Goal: Task Accomplishment & Management: Use online tool/utility

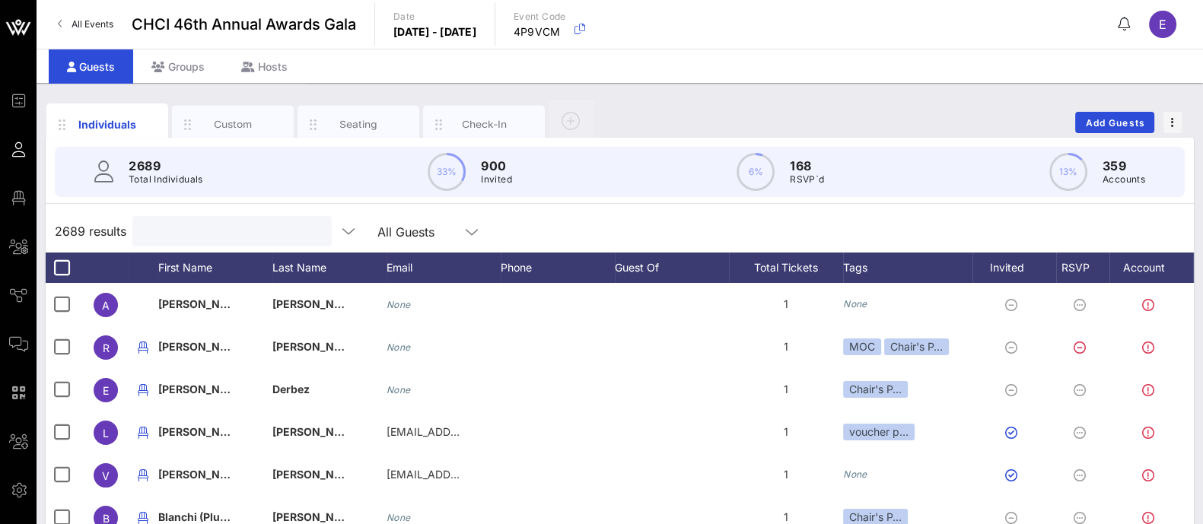
click at [164, 225] on input "text" at bounding box center [231, 231] width 178 height 20
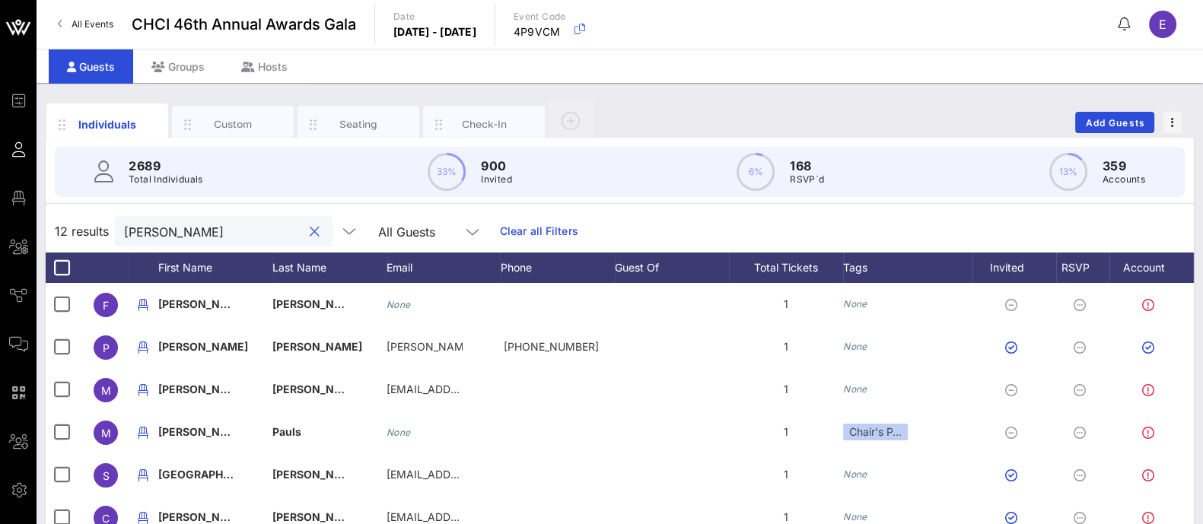
type input "[PERSON_NAME]"
click at [79, 23] on span "All Events" at bounding box center [93, 23] width 42 height 11
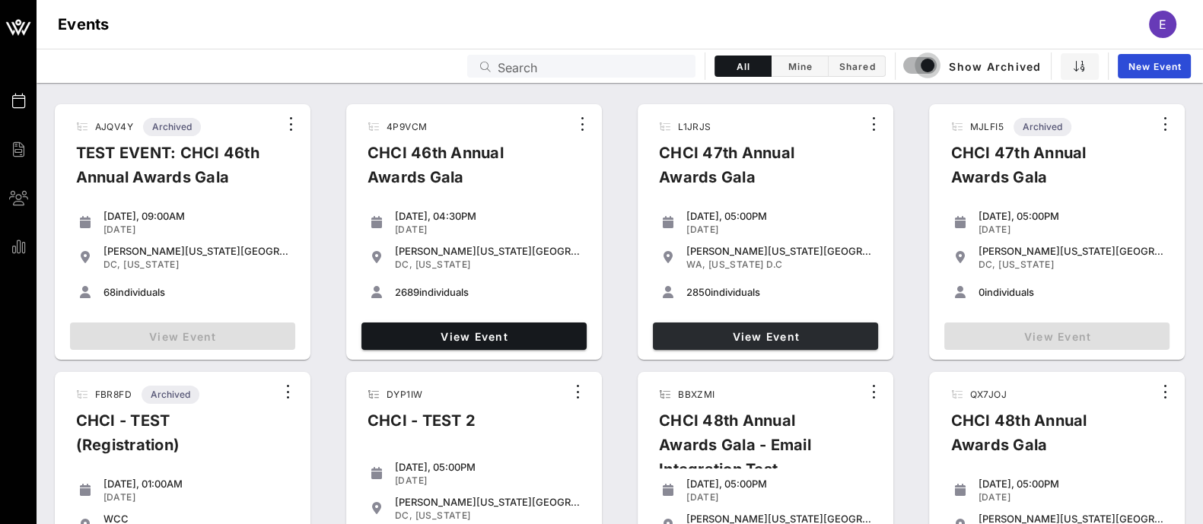
scroll to position [22, 0]
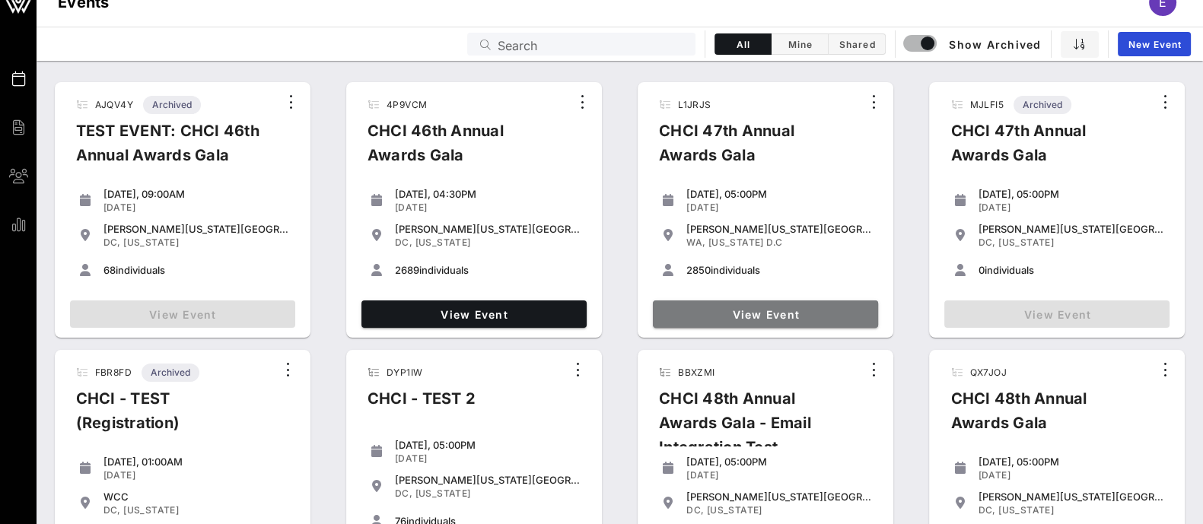
click at [772, 312] on span "View Event" at bounding box center [765, 314] width 213 height 13
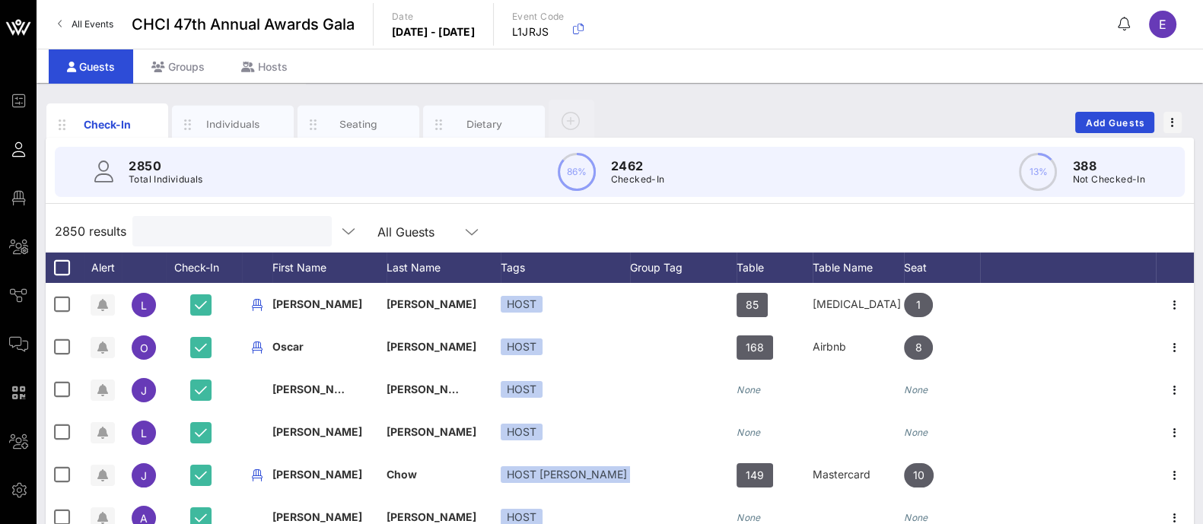
click at [205, 234] on input "text" at bounding box center [231, 231] width 178 height 20
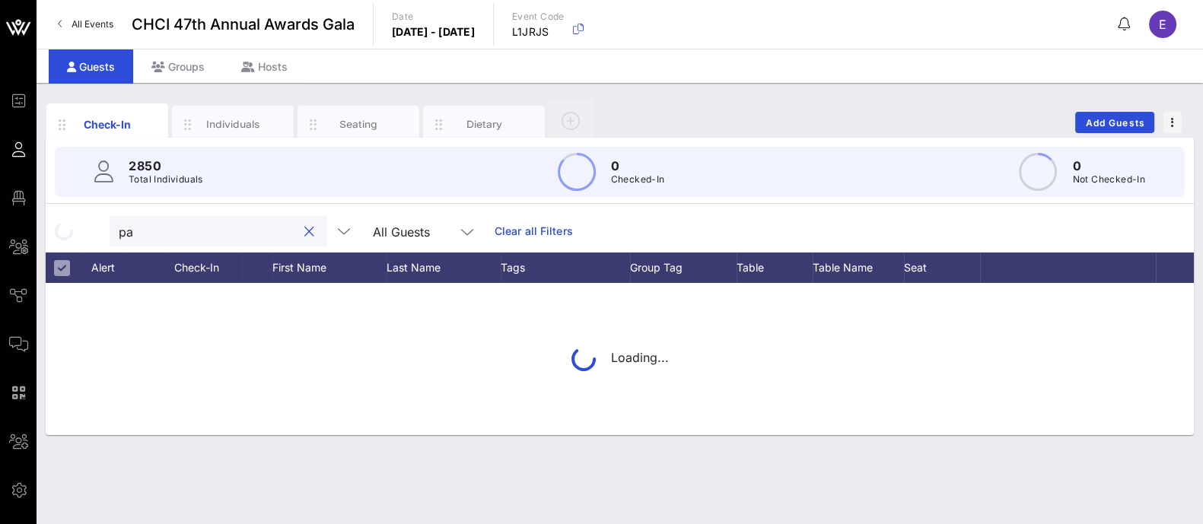
type input "p"
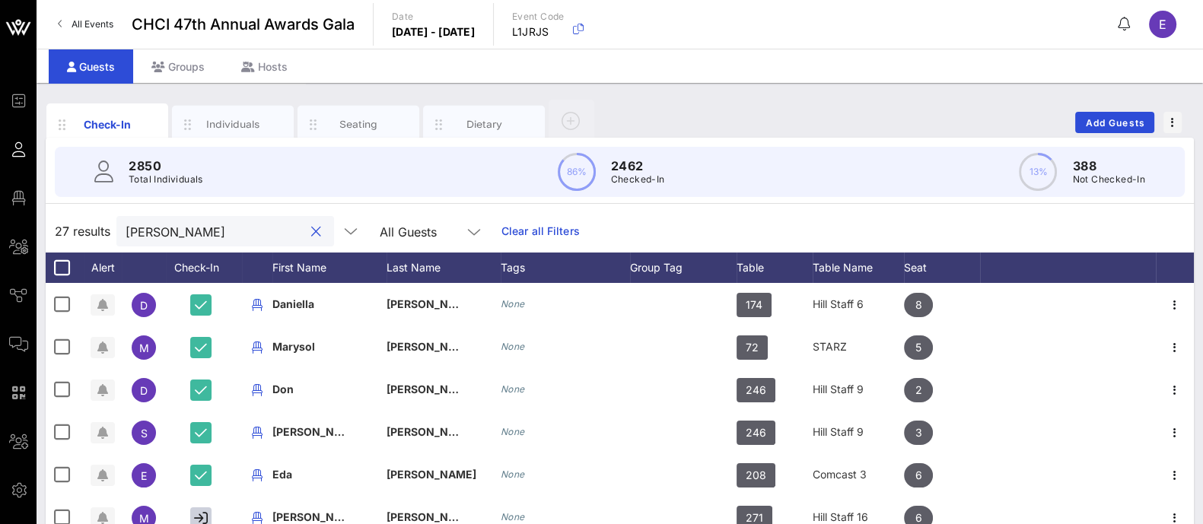
click at [236, 233] on input "[PERSON_NAME]" at bounding box center [215, 231] width 178 height 20
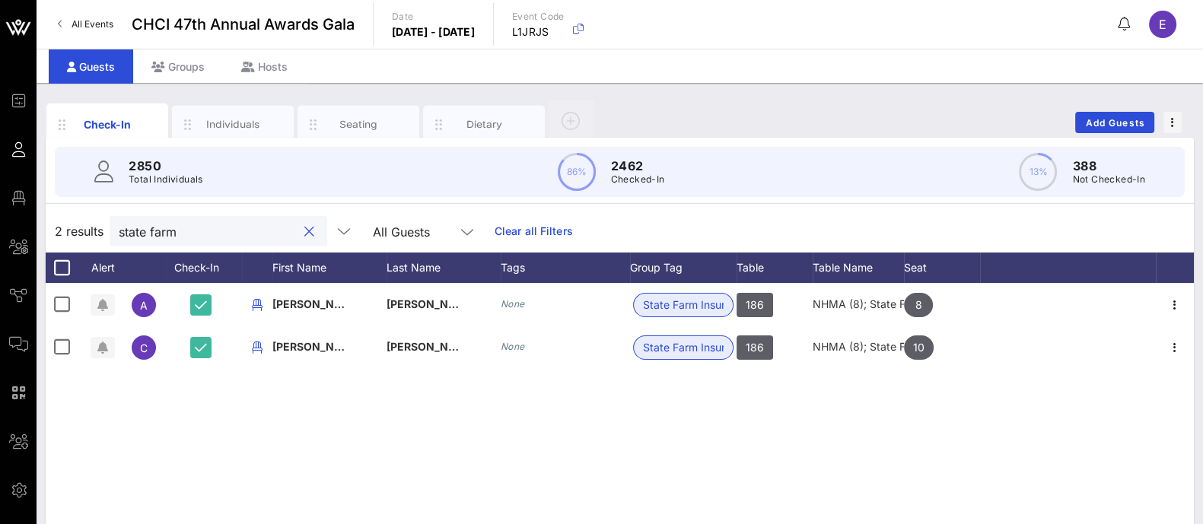
type input "state farm"
click at [84, 21] on span "All Events" at bounding box center [93, 23] width 42 height 11
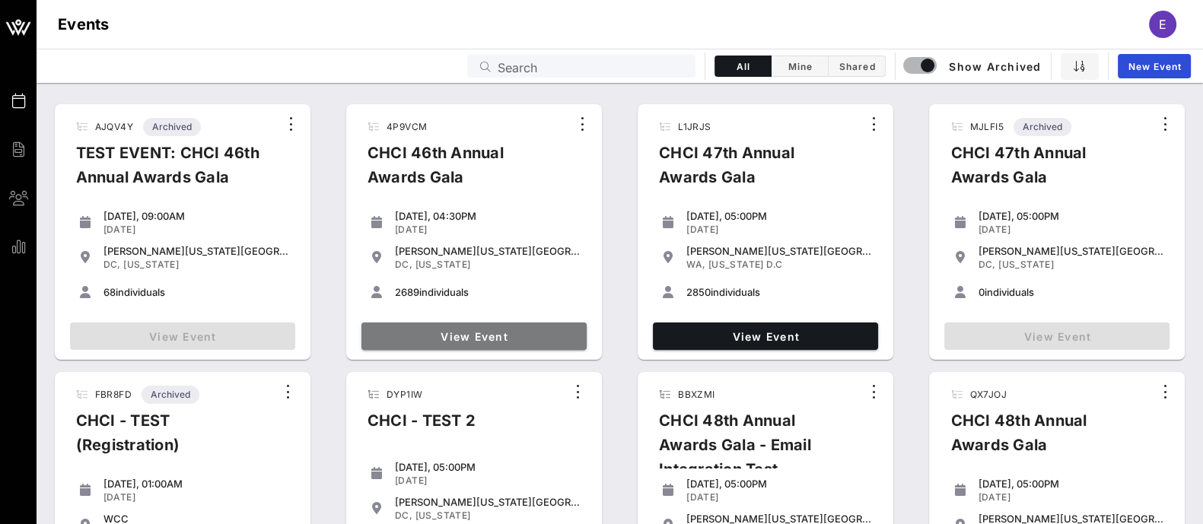
click at [530, 333] on span "View Event" at bounding box center [474, 336] width 213 height 13
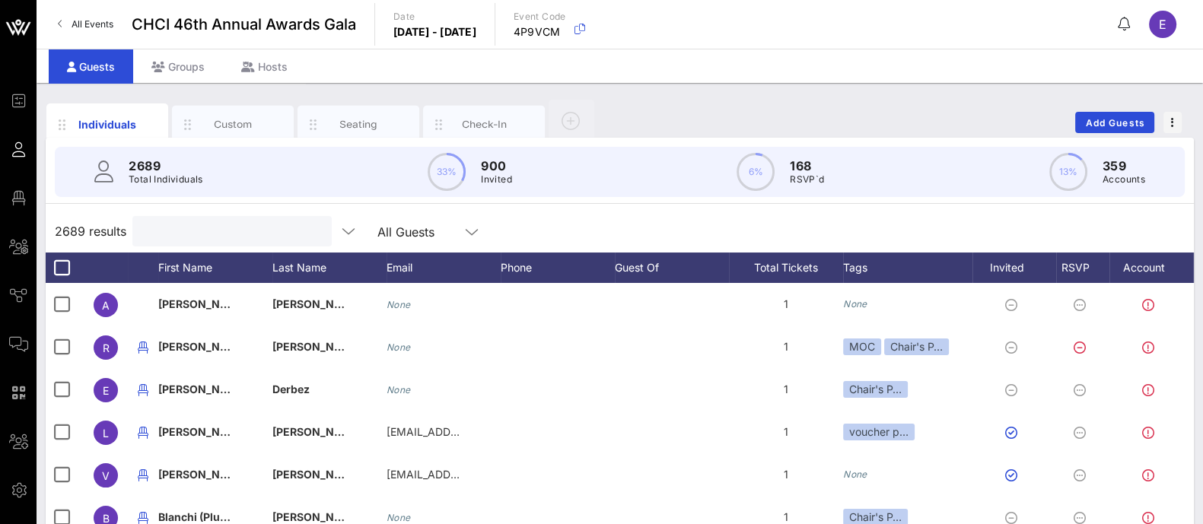
click at [265, 231] on input "text" at bounding box center [231, 231] width 178 height 20
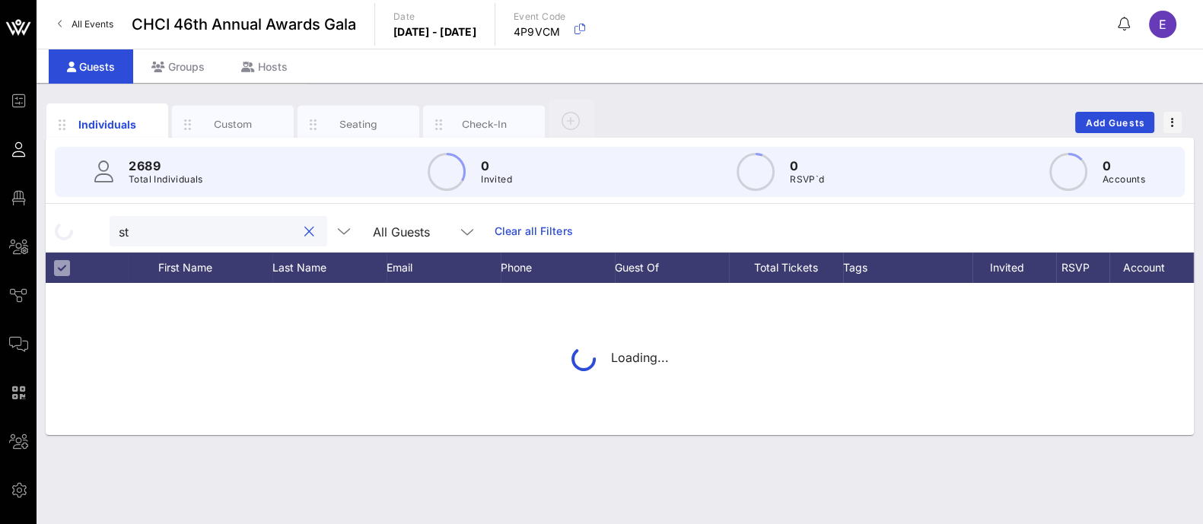
type input "s"
type input "farm"
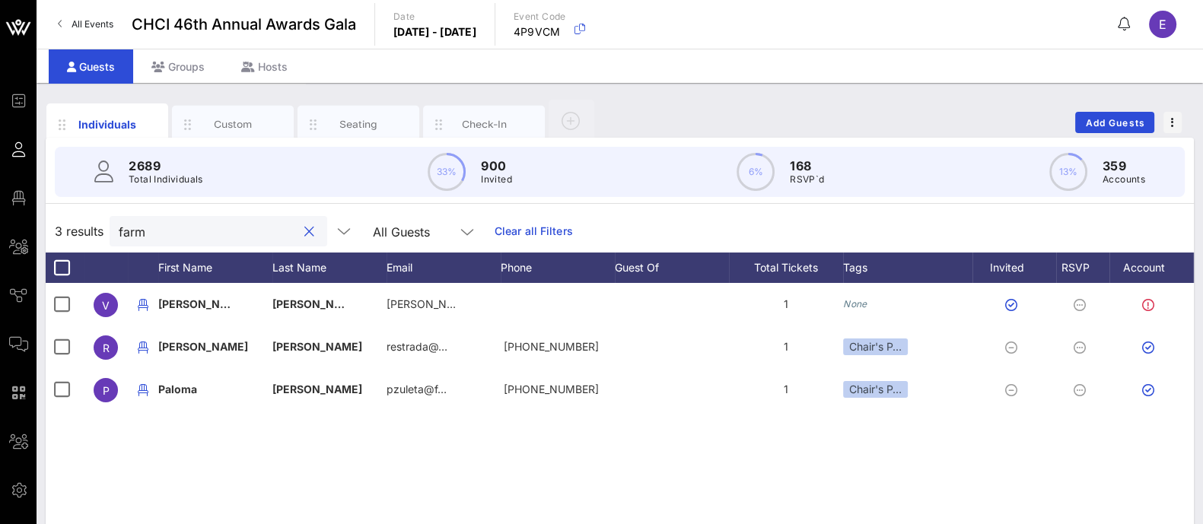
click at [212, 232] on input "farm" at bounding box center [208, 231] width 178 height 20
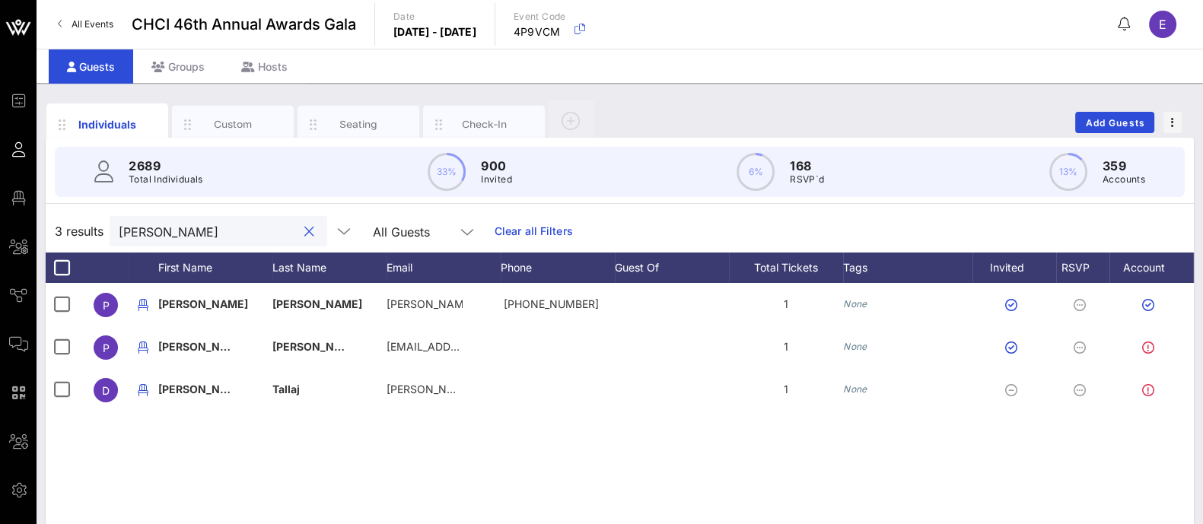
type input "[PERSON_NAME]"
